Goal: Task Accomplishment & Management: Manage account settings

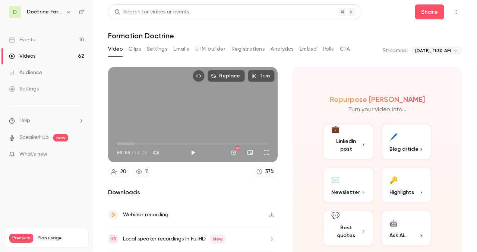
scroll to position [23, 0]
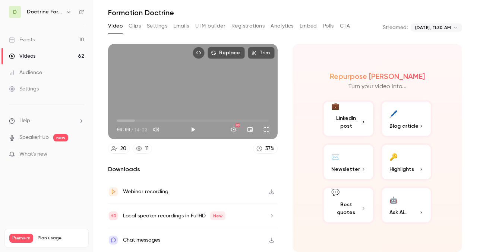
click at [120, 150] on div "20" at bounding box center [123, 149] width 6 height 8
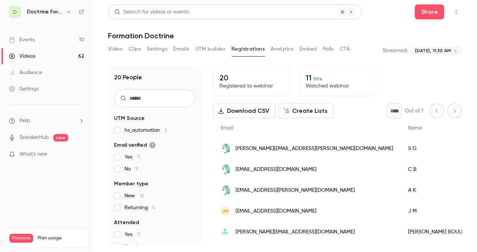
click at [326, 85] on p "Watched webinar" at bounding box center [338, 85] width 65 height 7
click at [314, 77] on span "55 %" at bounding box center [318, 78] width 9 height 5
click at [152, 50] on button "Settings" at bounding box center [157, 49] width 21 height 12
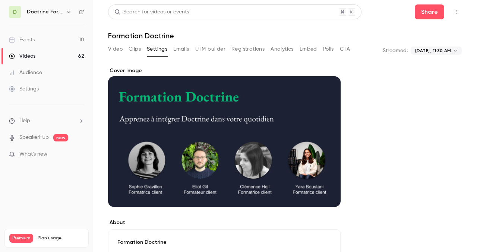
click at [182, 48] on button "Emails" at bounding box center [181, 49] width 16 height 12
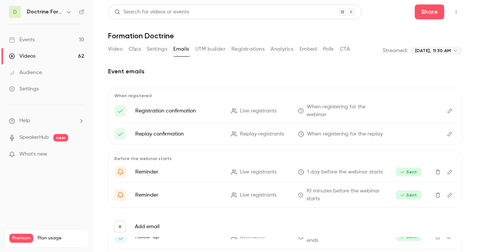
click at [214, 50] on button "UTM builder" at bounding box center [210, 49] width 30 height 12
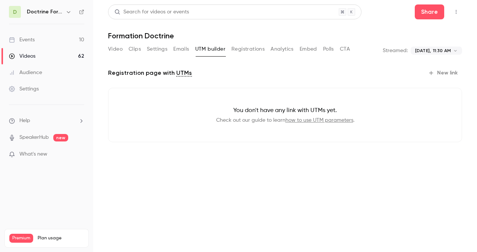
click at [110, 49] on button "Video" at bounding box center [115, 49] width 15 height 12
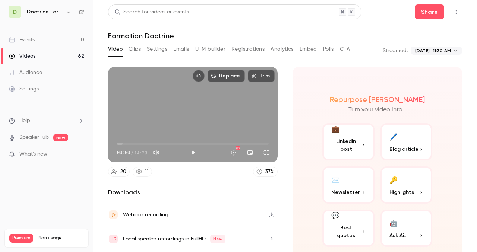
scroll to position [23, 0]
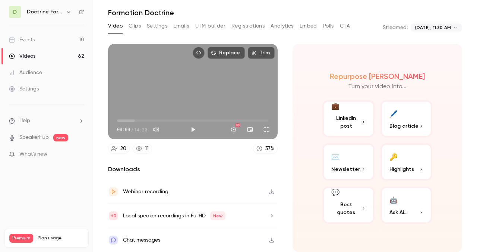
click at [219, 217] on span "New" at bounding box center [217, 216] width 15 height 9
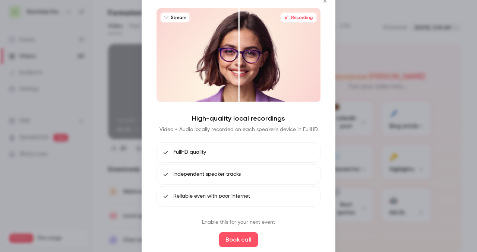
click at [323, 0] on icon "Close" at bounding box center [325, 0] width 9 height 6
